Goal: Find specific page/section: Find specific page/section

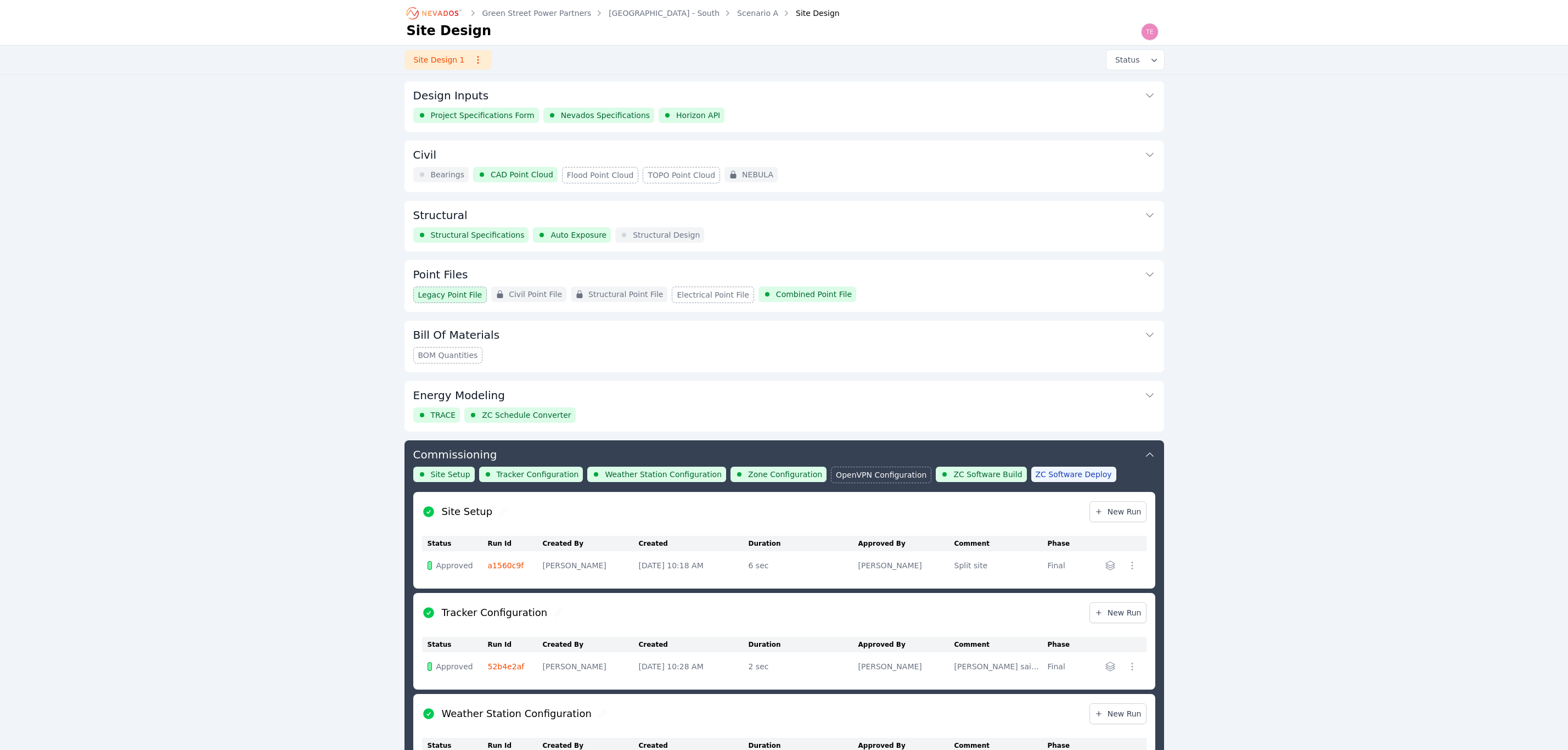
scroll to position [510, 0]
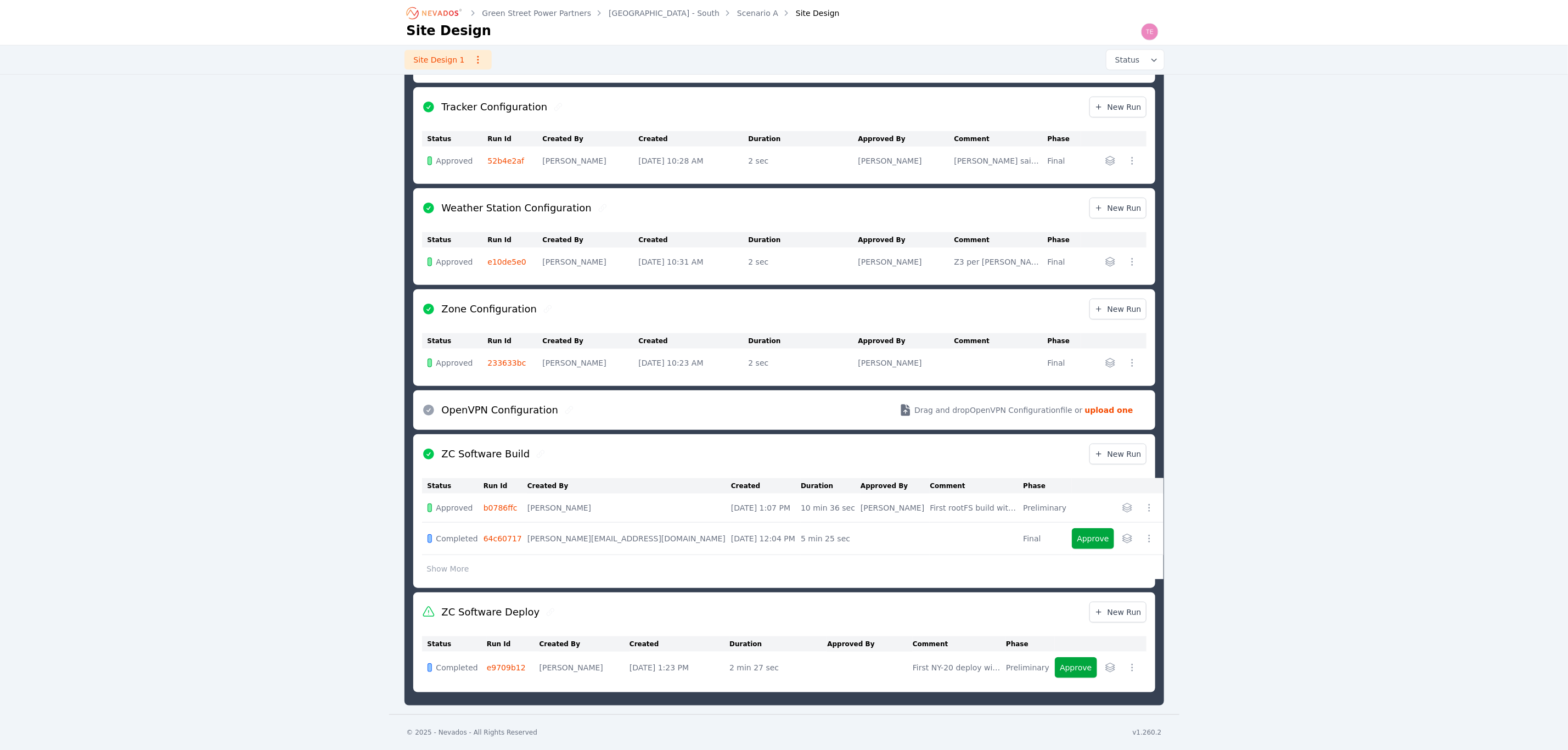
click at [494, 509] on link "b0786ffc" at bounding box center [501, 507] width 34 height 9
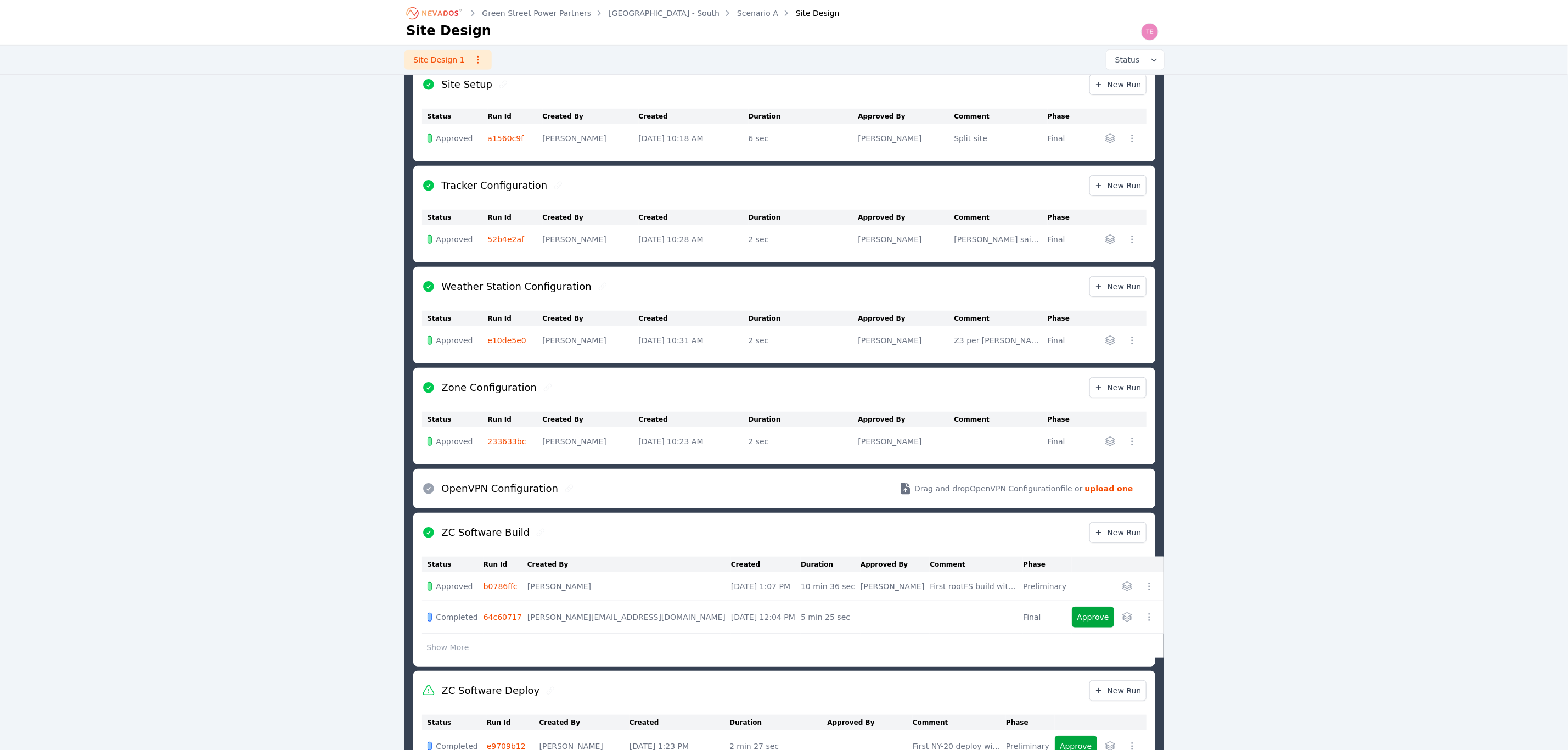
click at [506, 590] on link "b0786ffc" at bounding box center [501, 586] width 34 height 9
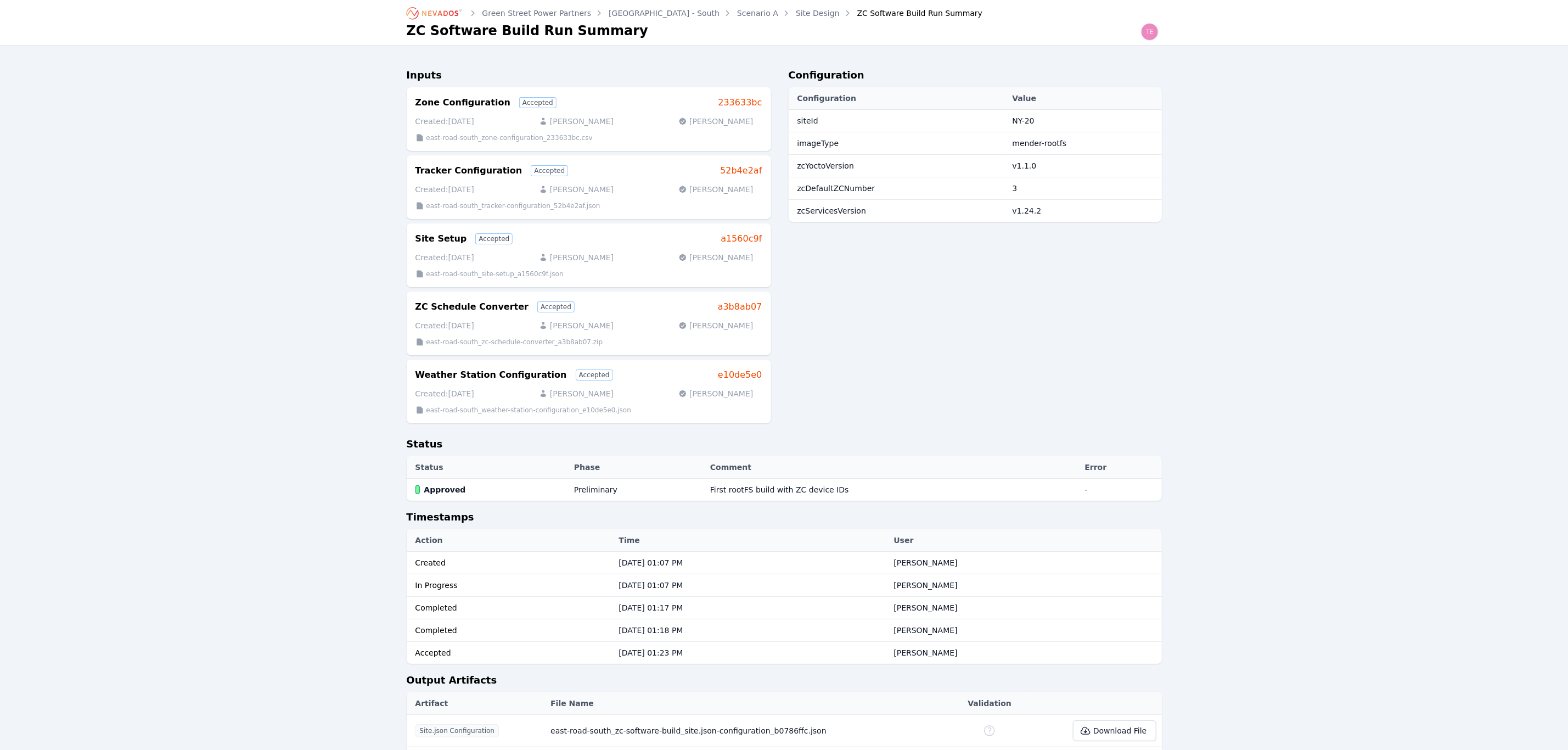
scroll to position [360, 0]
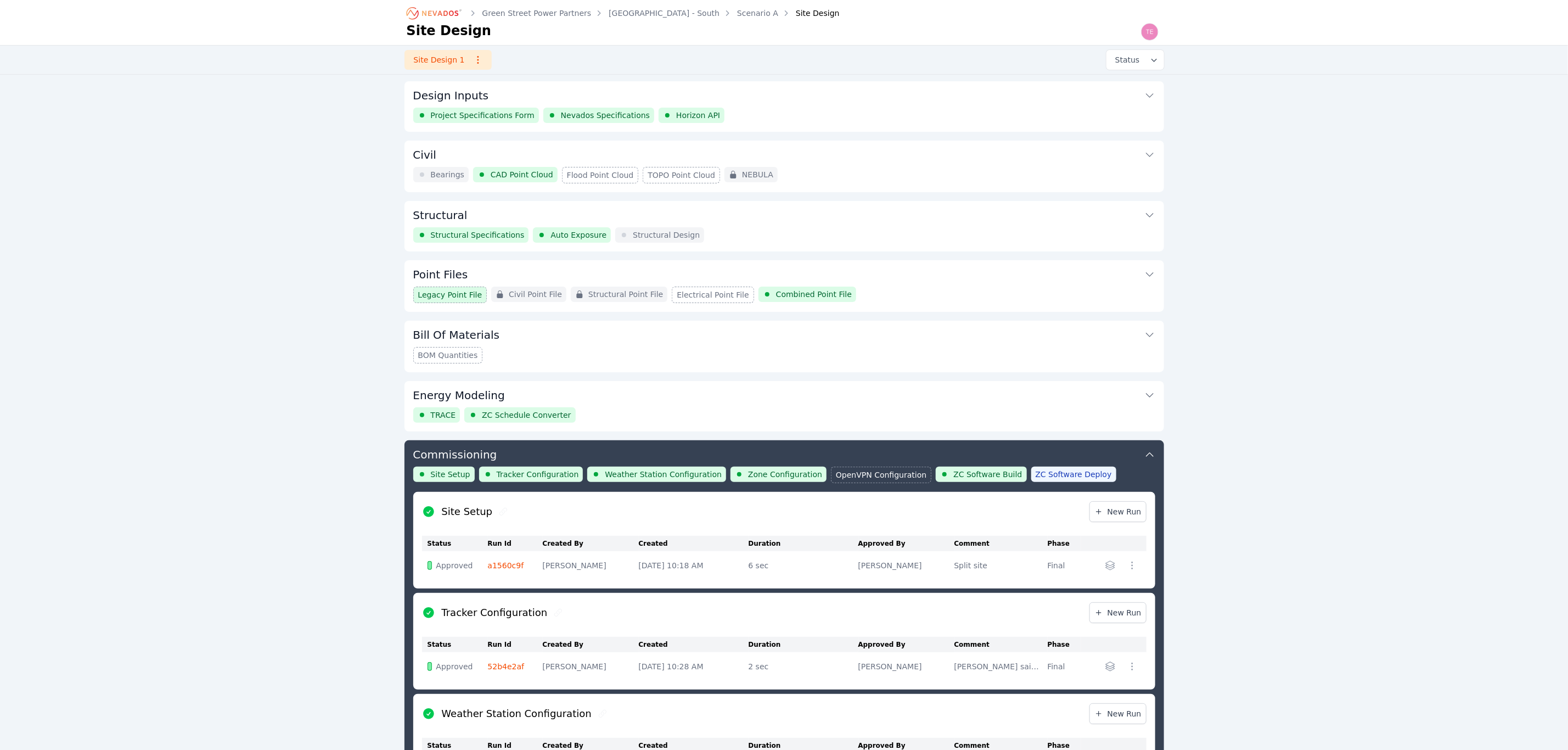
click at [870, 165] on button "Civil" at bounding box center [784, 154] width 742 height 27
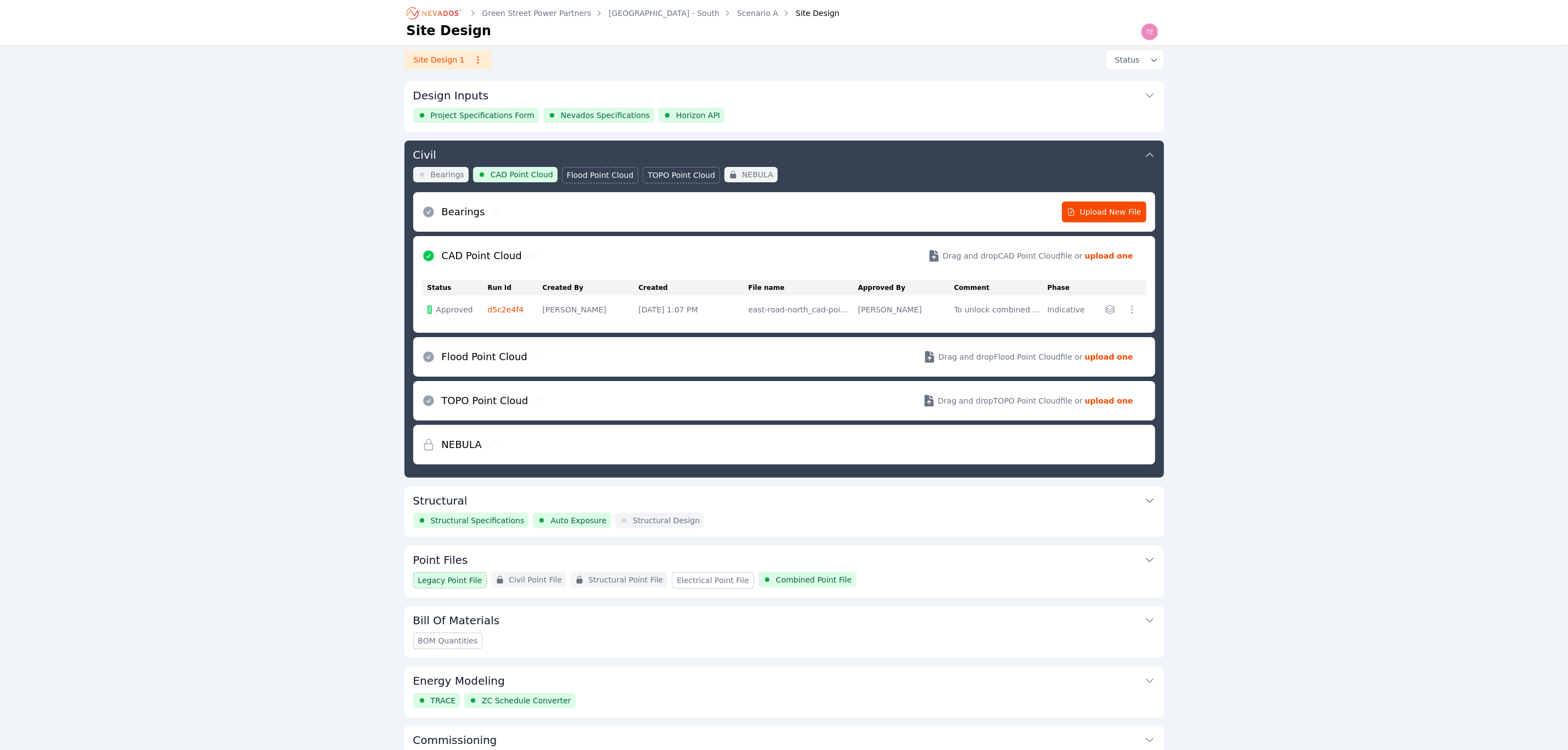
scroll to position [59, 0]
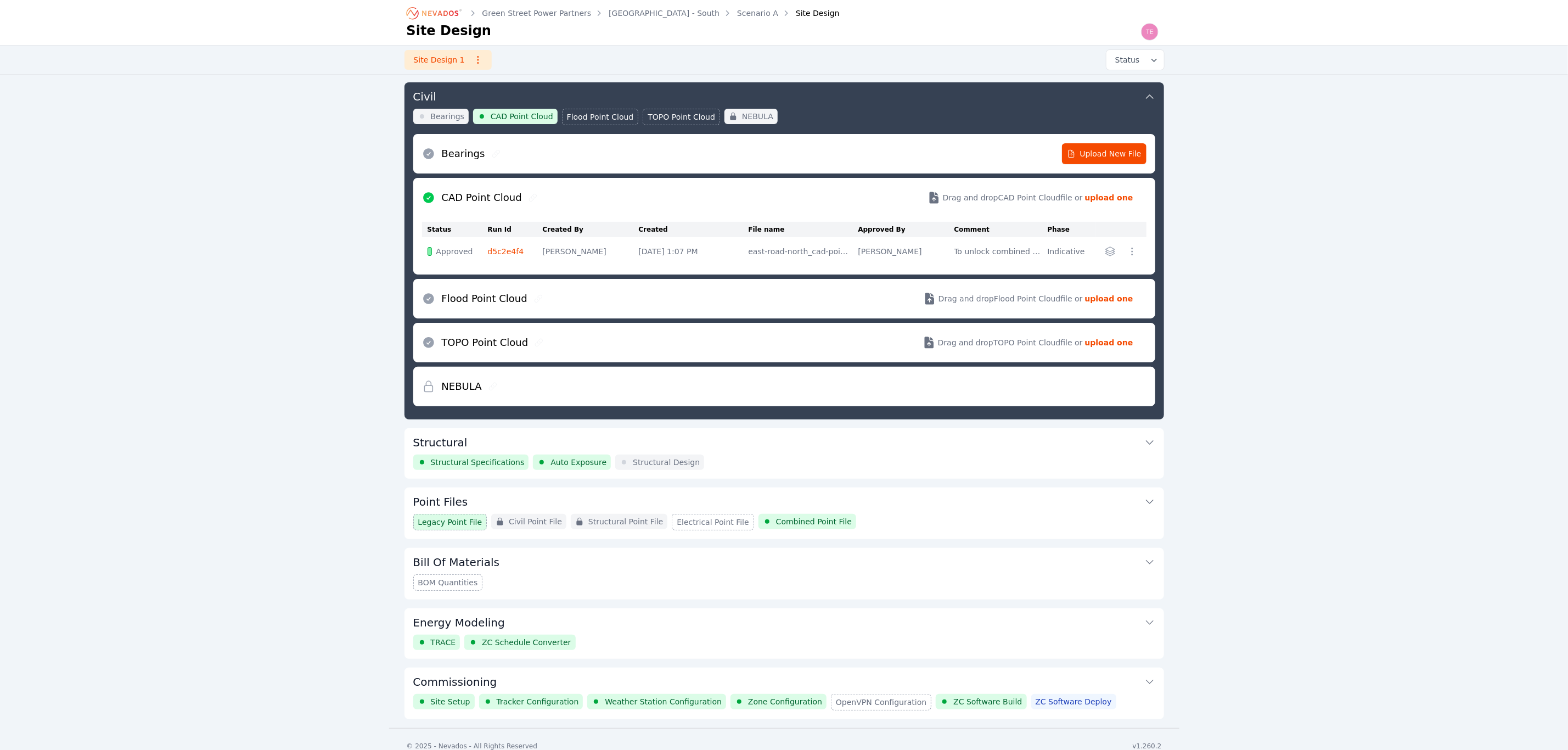
click at [506, 249] on link "d5c2e4f4" at bounding box center [506, 251] width 36 height 9
